Goal: Information Seeking & Learning: Learn about a topic

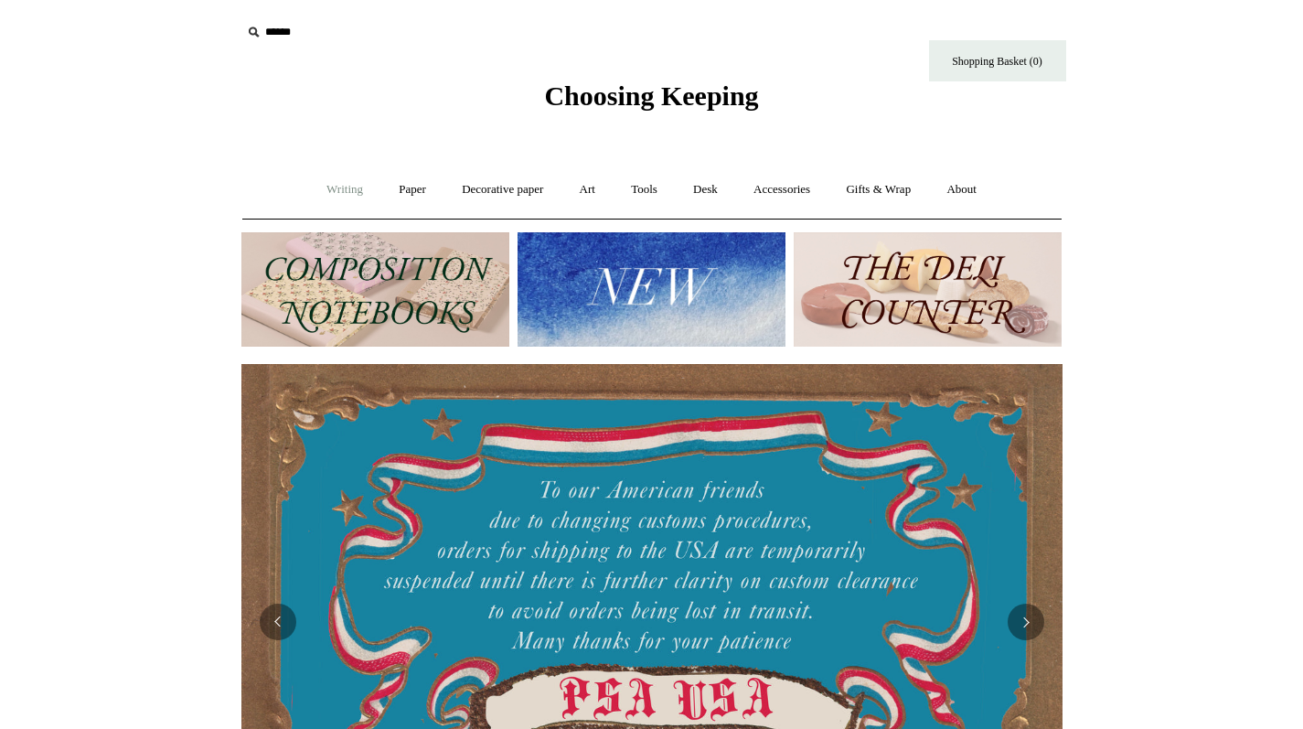
click at [341, 189] on link "Writing +" at bounding box center [344, 189] width 69 height 48
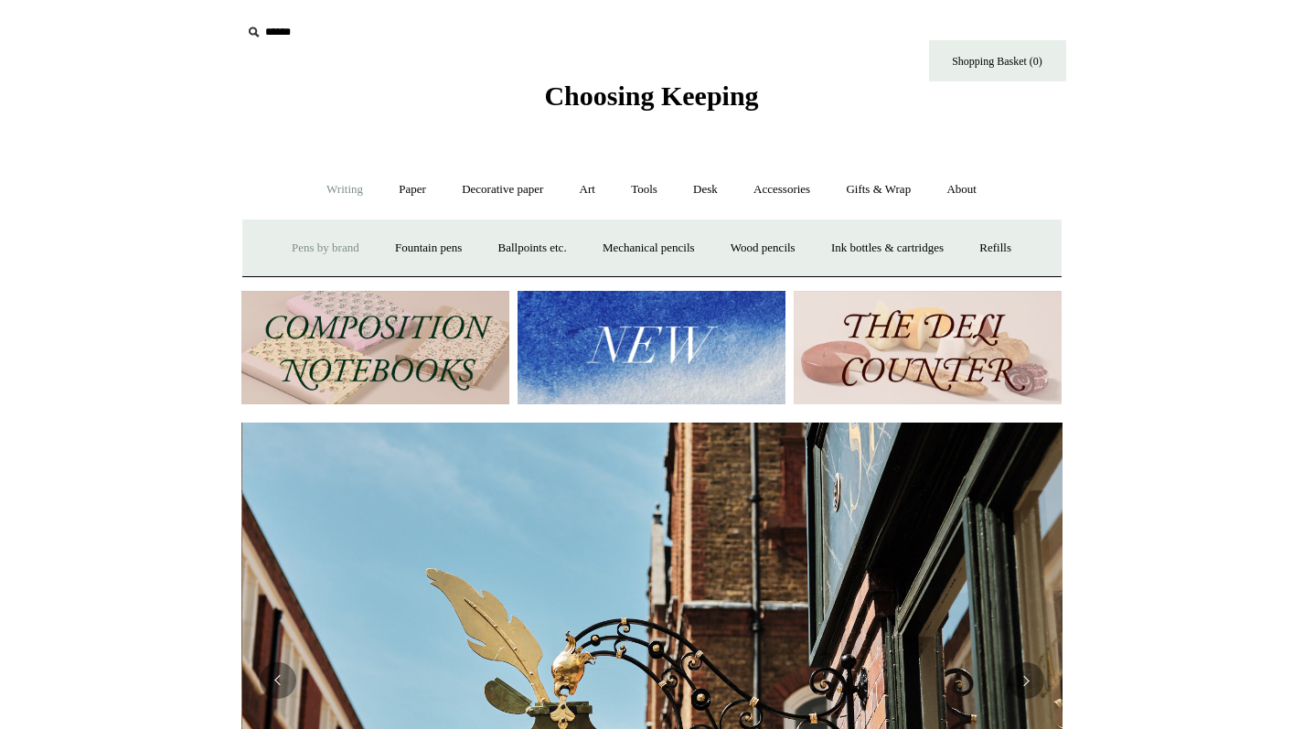
scroll to position [0, 821]
click at [406, 194] on link "Paper +" at bounding box center [412, 189] width 60 height 48
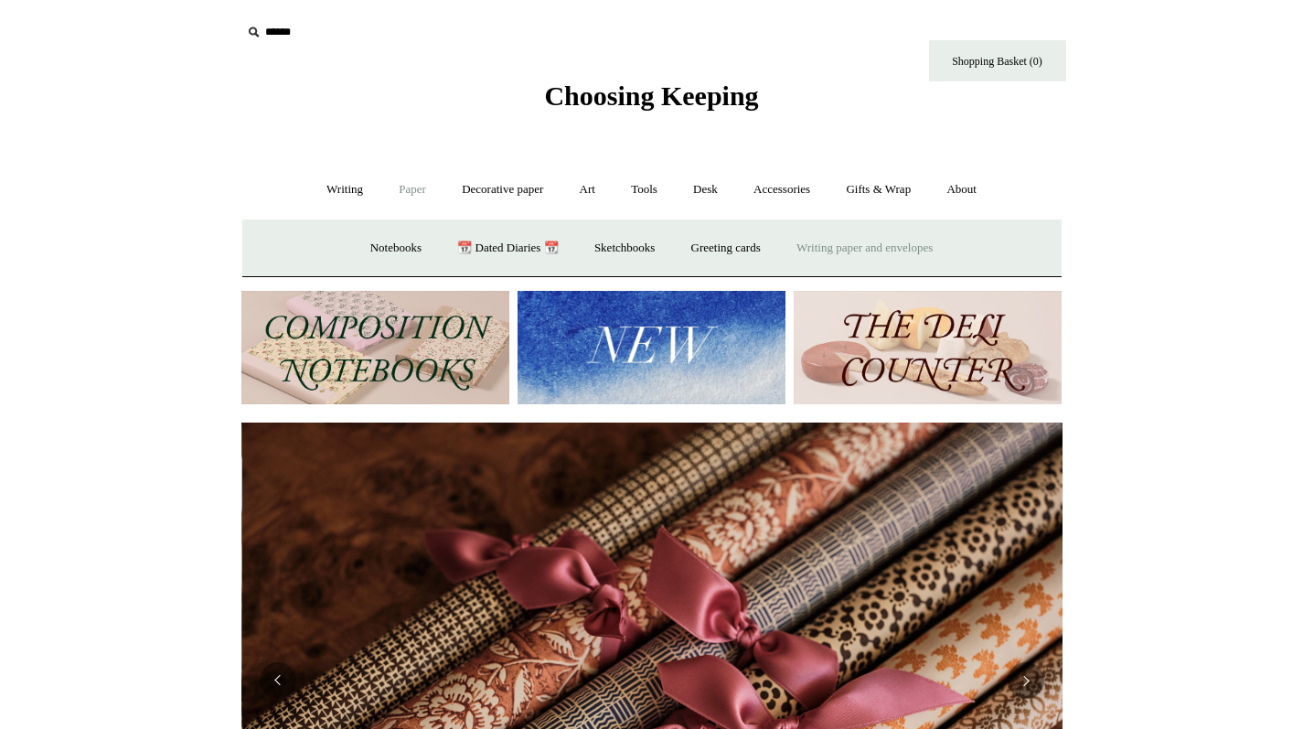
scroll to position [0, 1642]
click at [362, 232] on link "Notebooks +" at bounding box center [396, 248] width 84 height 48
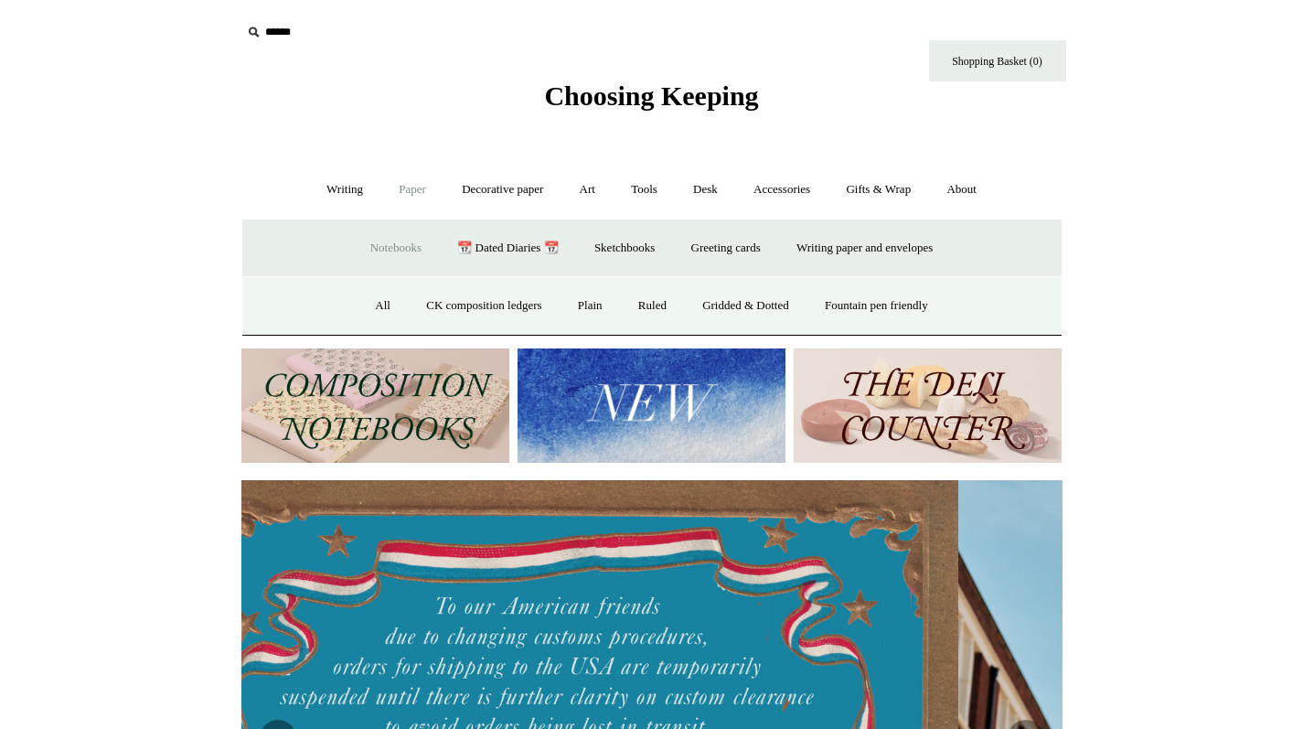
scroll to position [0, 0]
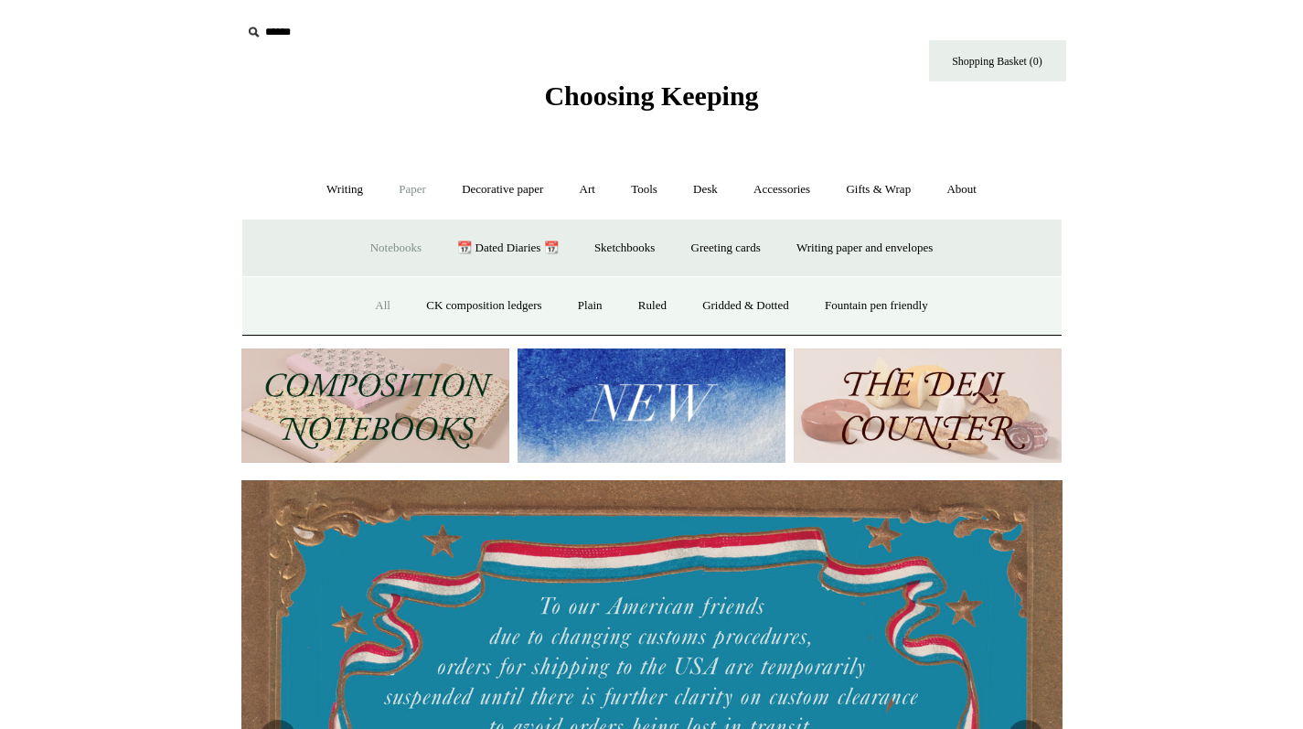
click at [364, 308] on link "All" at bounding box center [382, 306] width 48 height 48
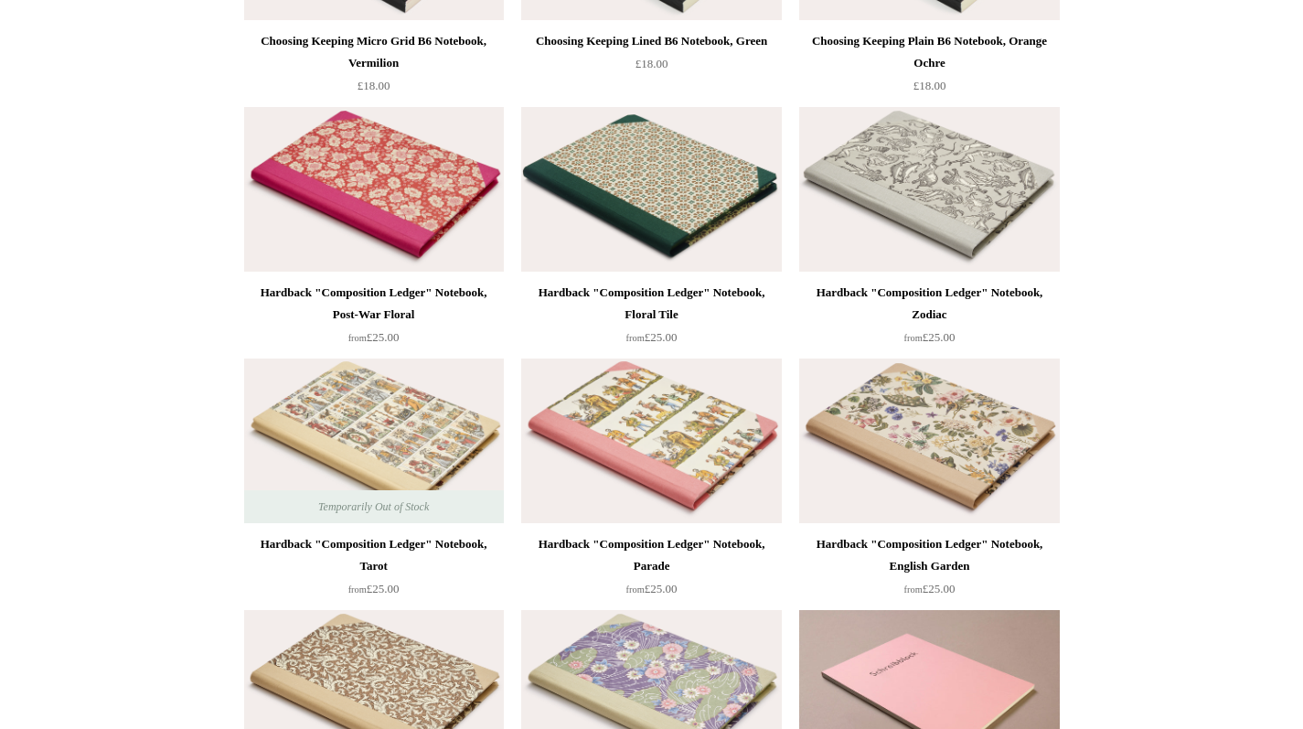
scroll to position [400, 0]
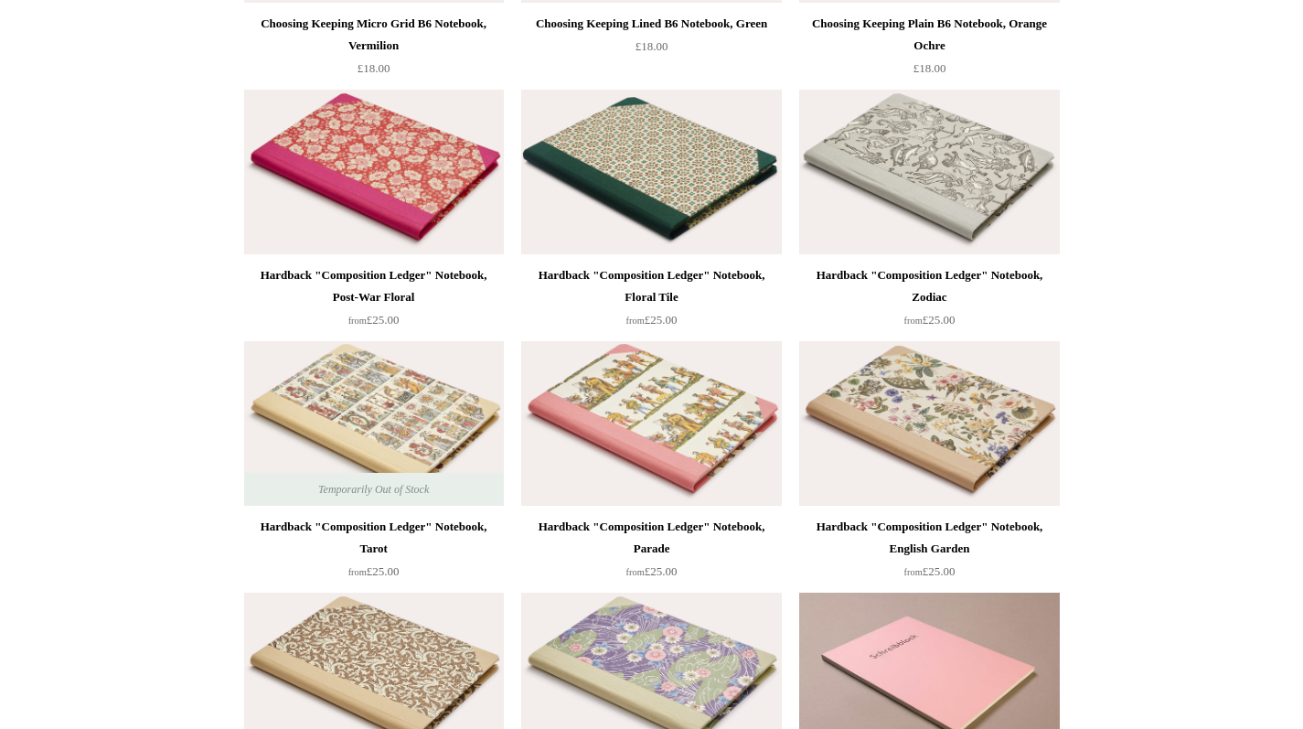
click at [663, 214] on img at bounding box center [651, 172] width 260 height 165
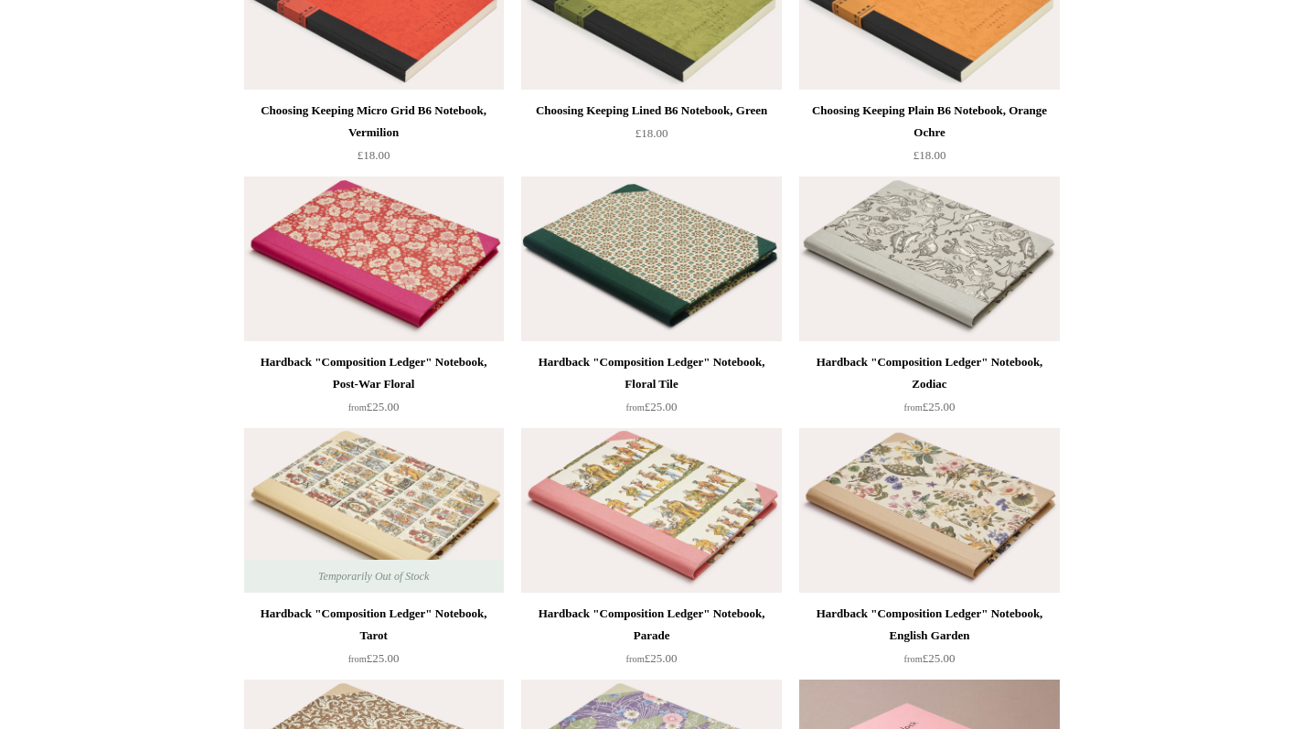
scroll to position [330, 0]
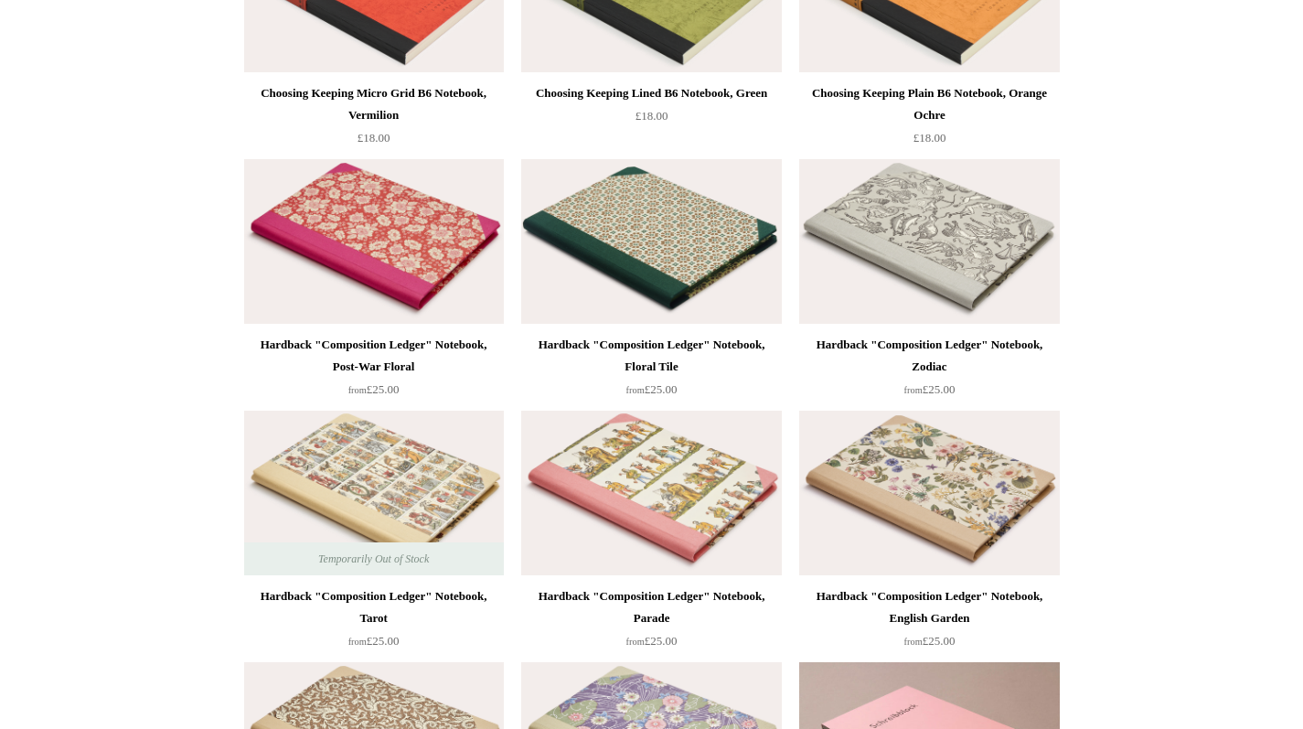
click at [913, 469] on img at bounding box center [929, 492] width 260 height 165
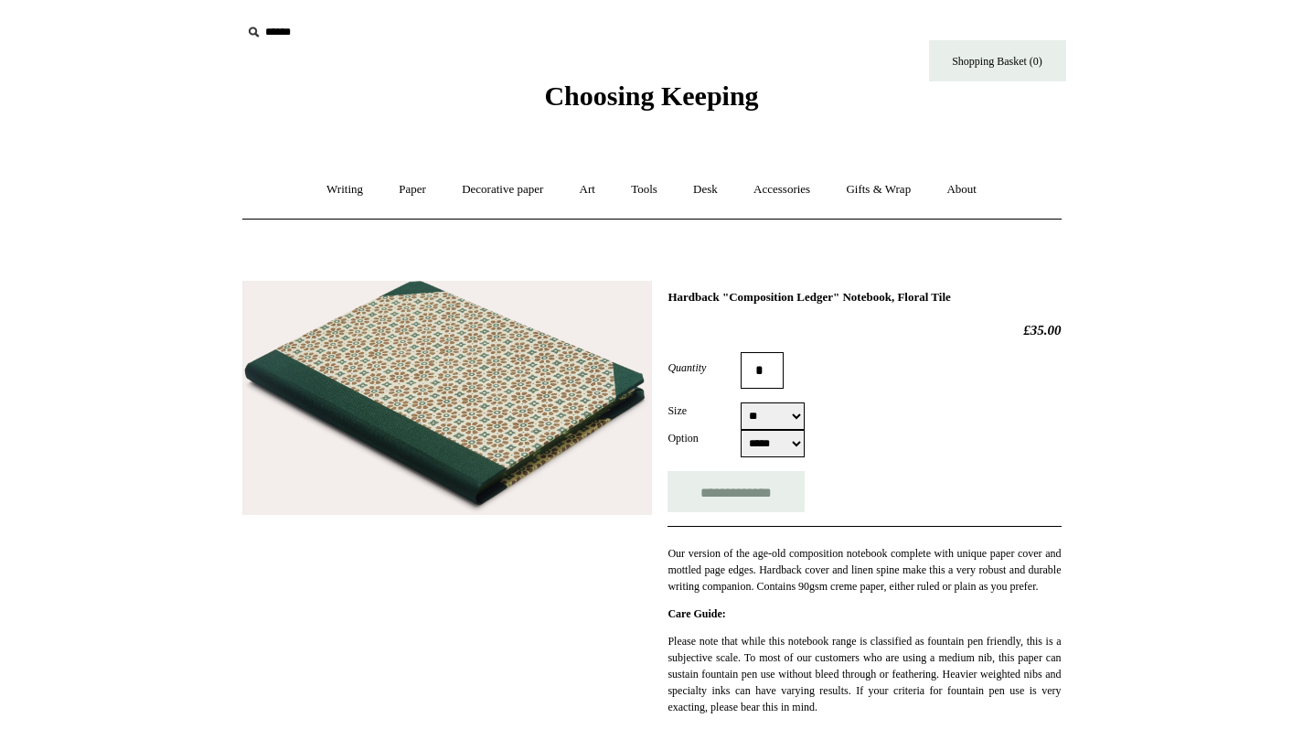
select select "*****"
click at [922, 418] on div "Size ** **" at bounding box center [863, 415] width 393 height 27
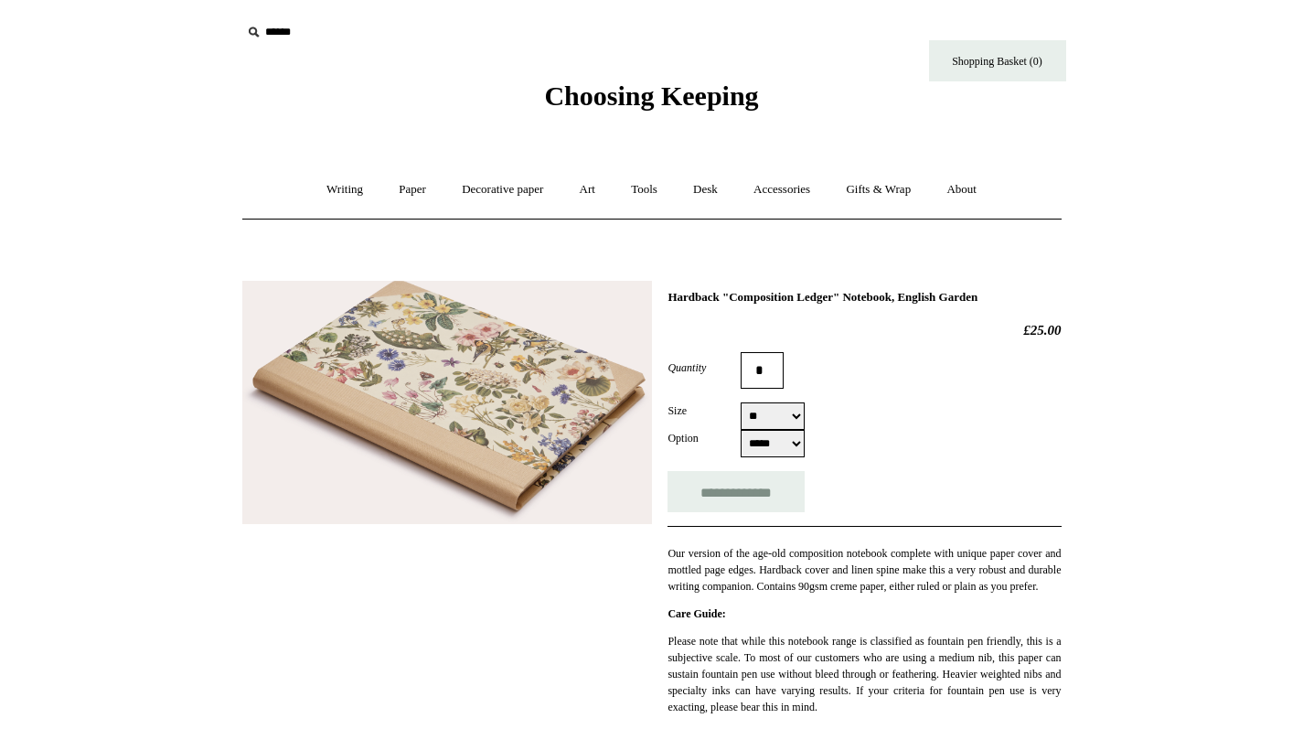
select select "**"
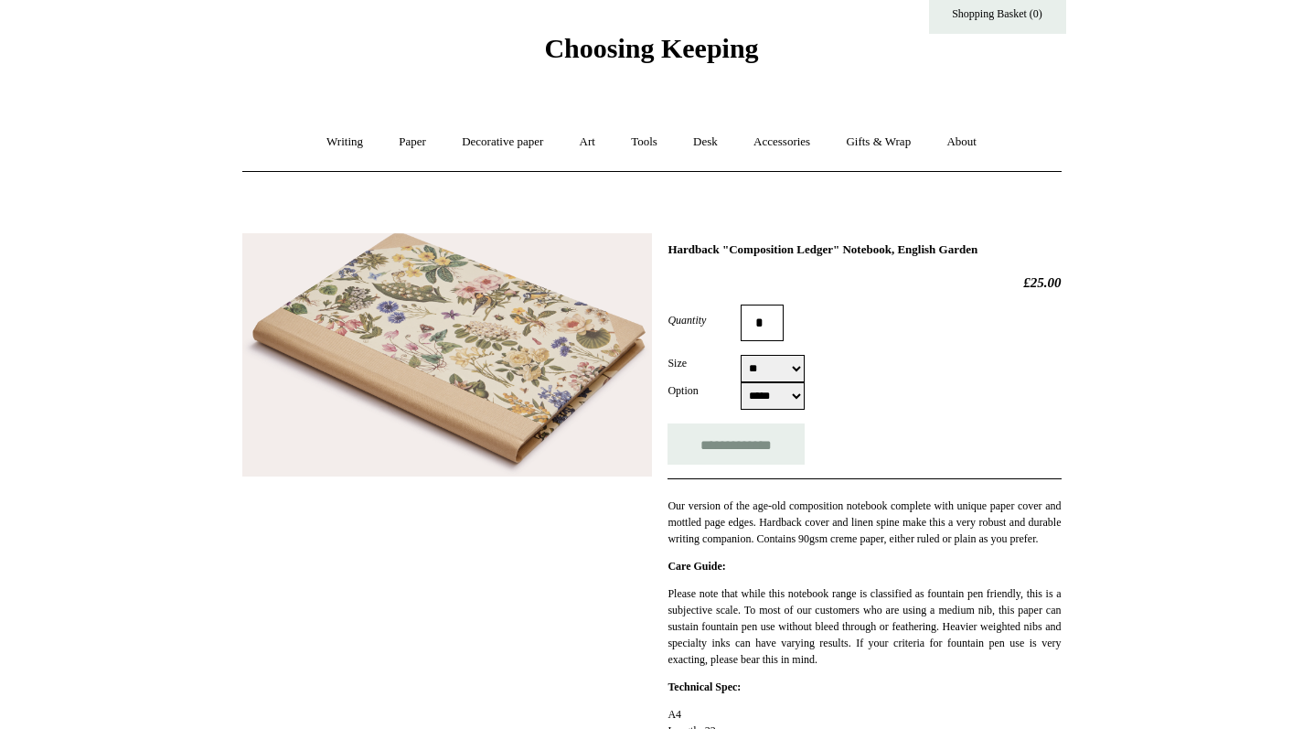
scroll to position [37, 0]
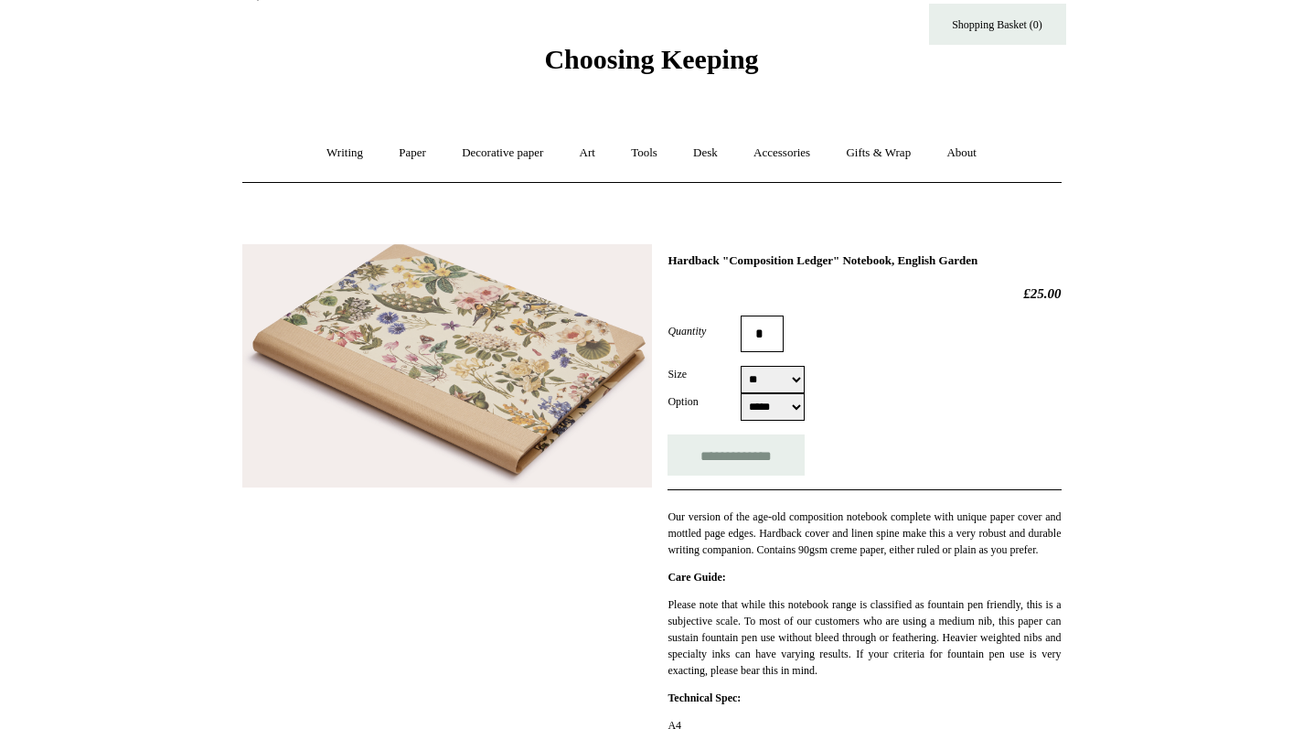
click at [463, 431] on img at bounding box center [447, 366] width 410 height 244
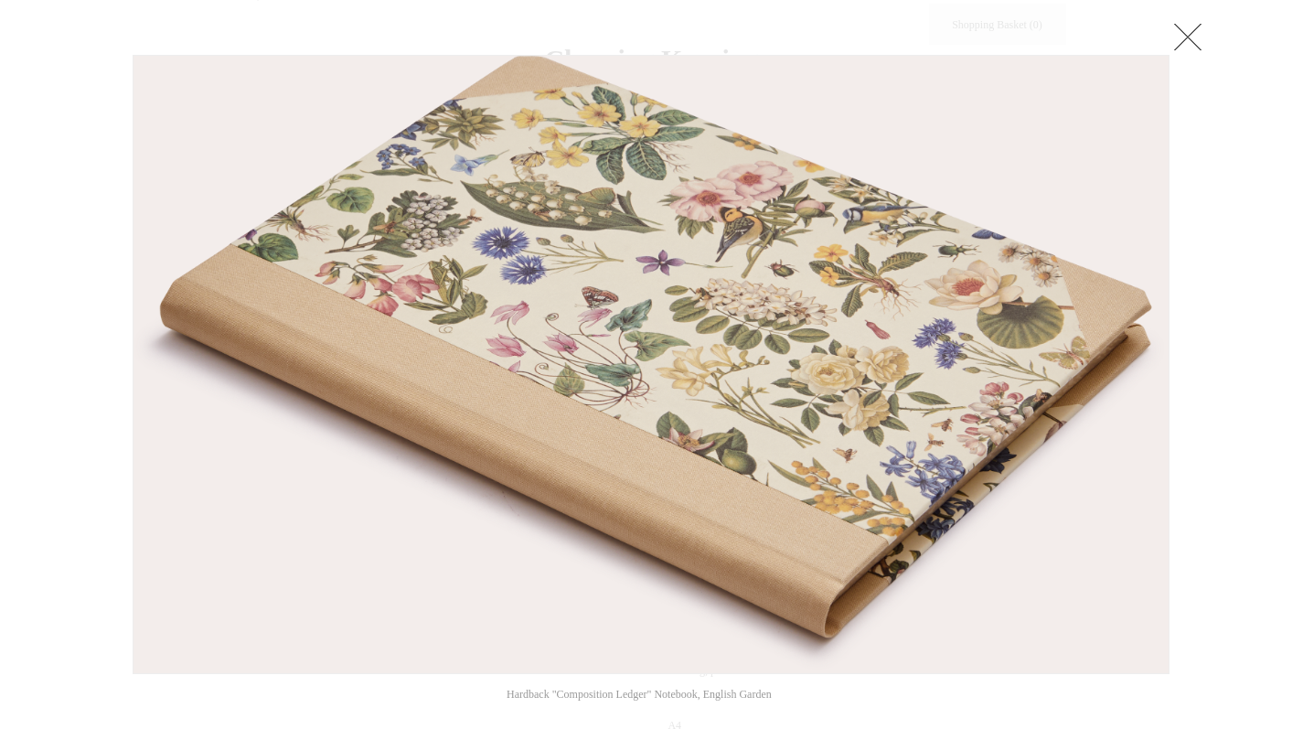
click at [1182, 44] on link at bounding box center [1187, 36] width 37 height 37
